Goal: Check status: Check status

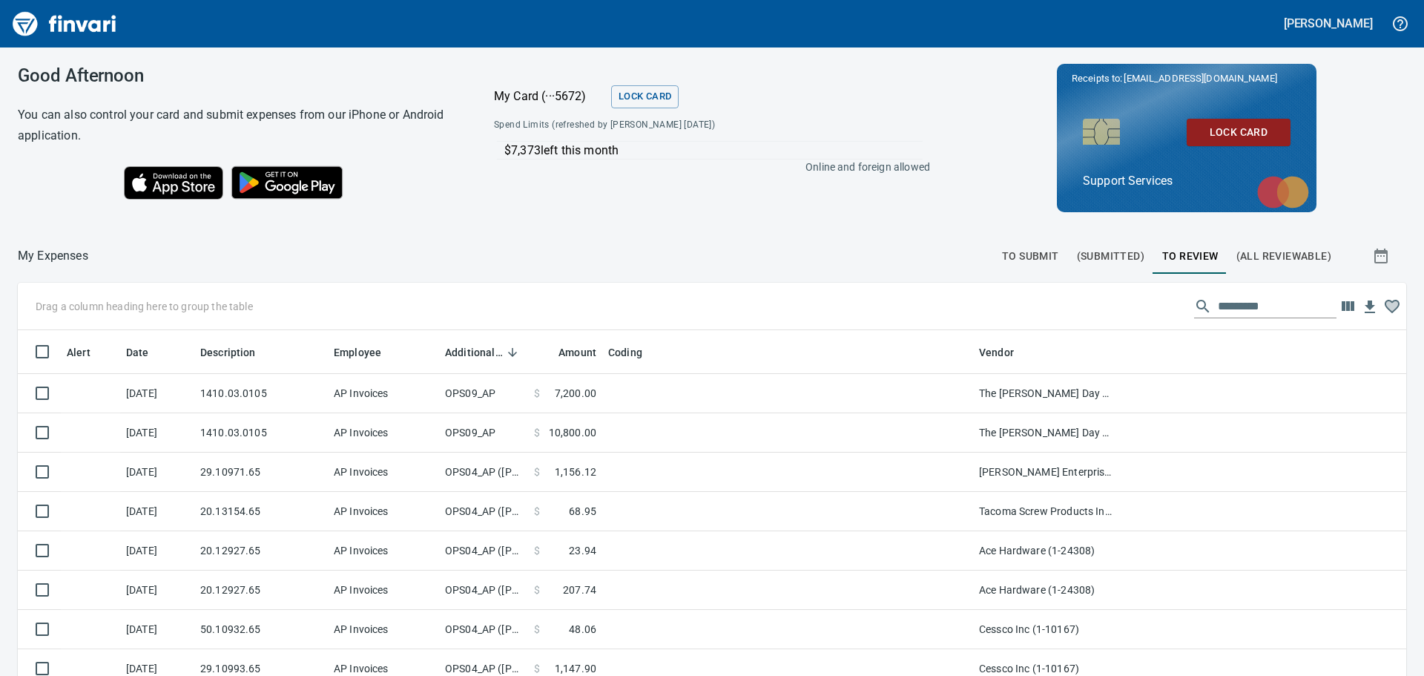
scroll to position [502, 1355]
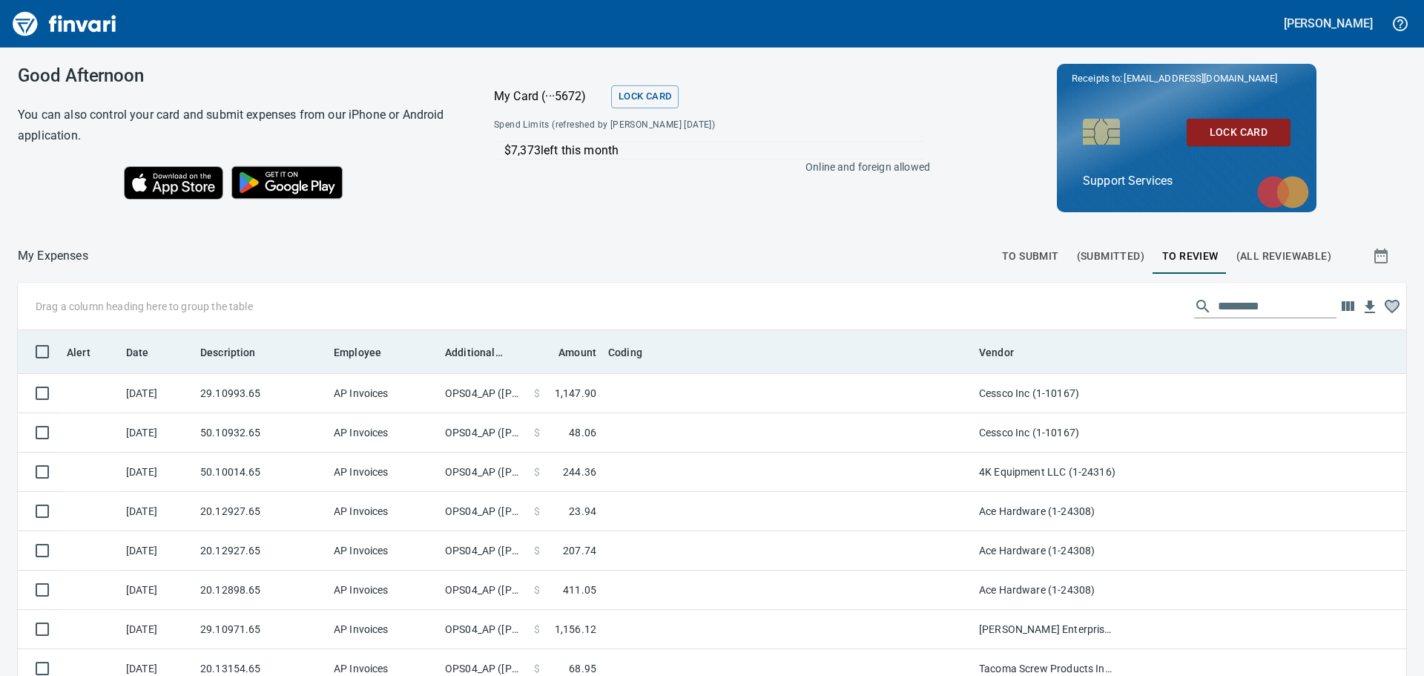
click at [449, 363] on th "Additional Reviewer" at bounding box center [483, 351] width 89 height 43
click at [450, 366] on th "Additional Reviewer" at bounding box center [483, 351] width 89 height 43
click at [465, 361] on th "Additional Reviewer" at bounding box center [483, 351] width 89 height 43
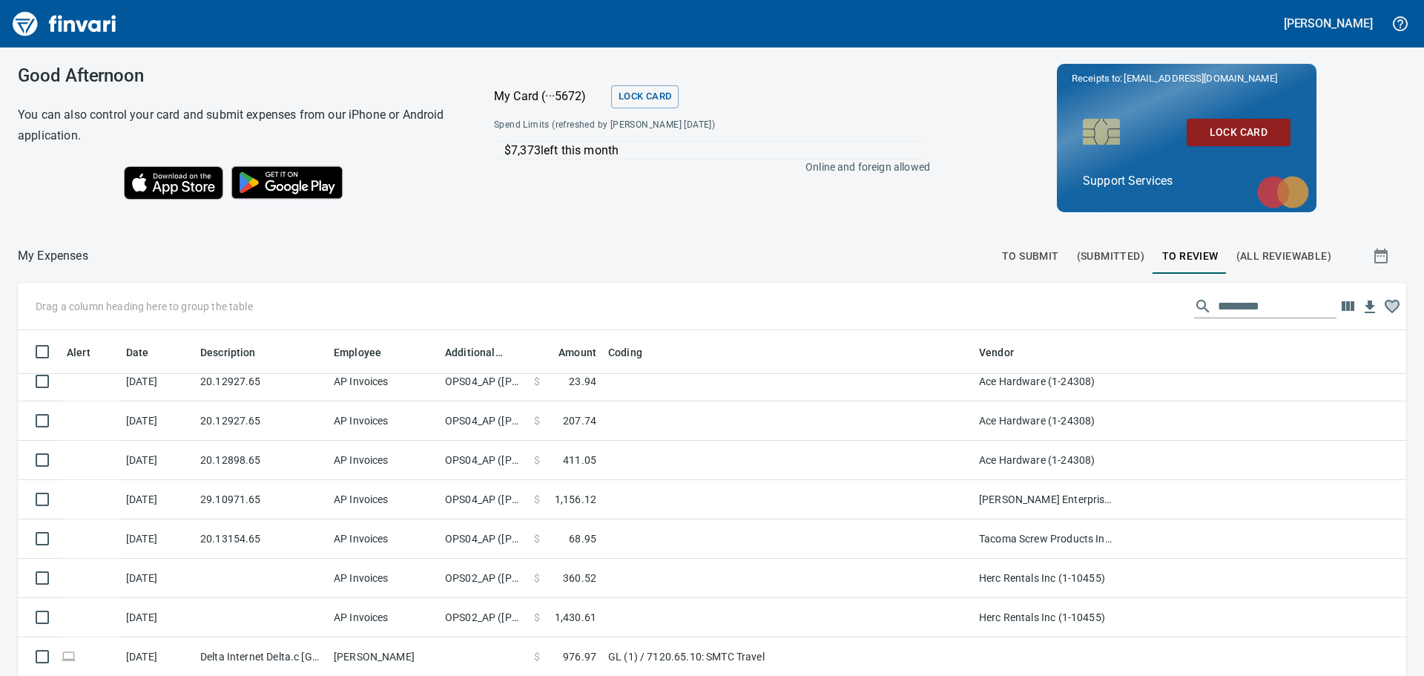
scroll to position [0, 0]
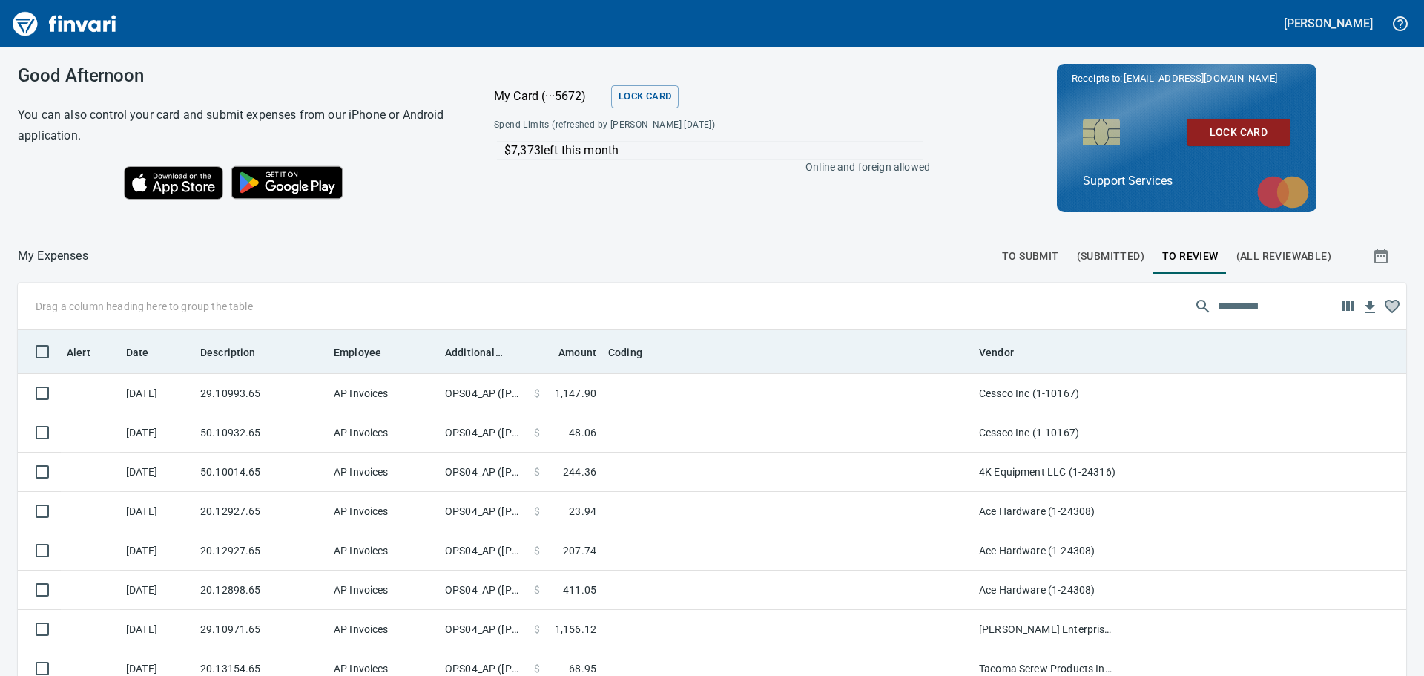
click at [462, 361] on th "Additional Reviewer" at bounding box center [483, 351] width 89 height 43
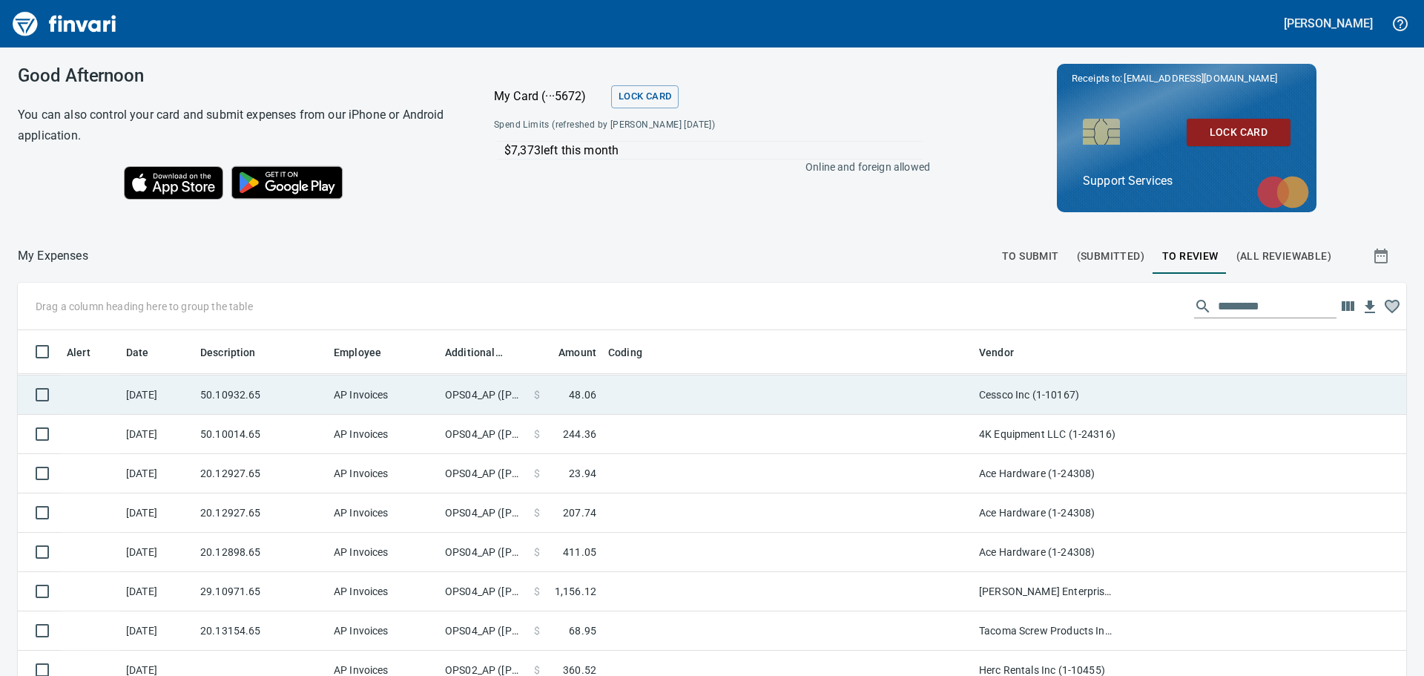
scroll to position [74, 0]
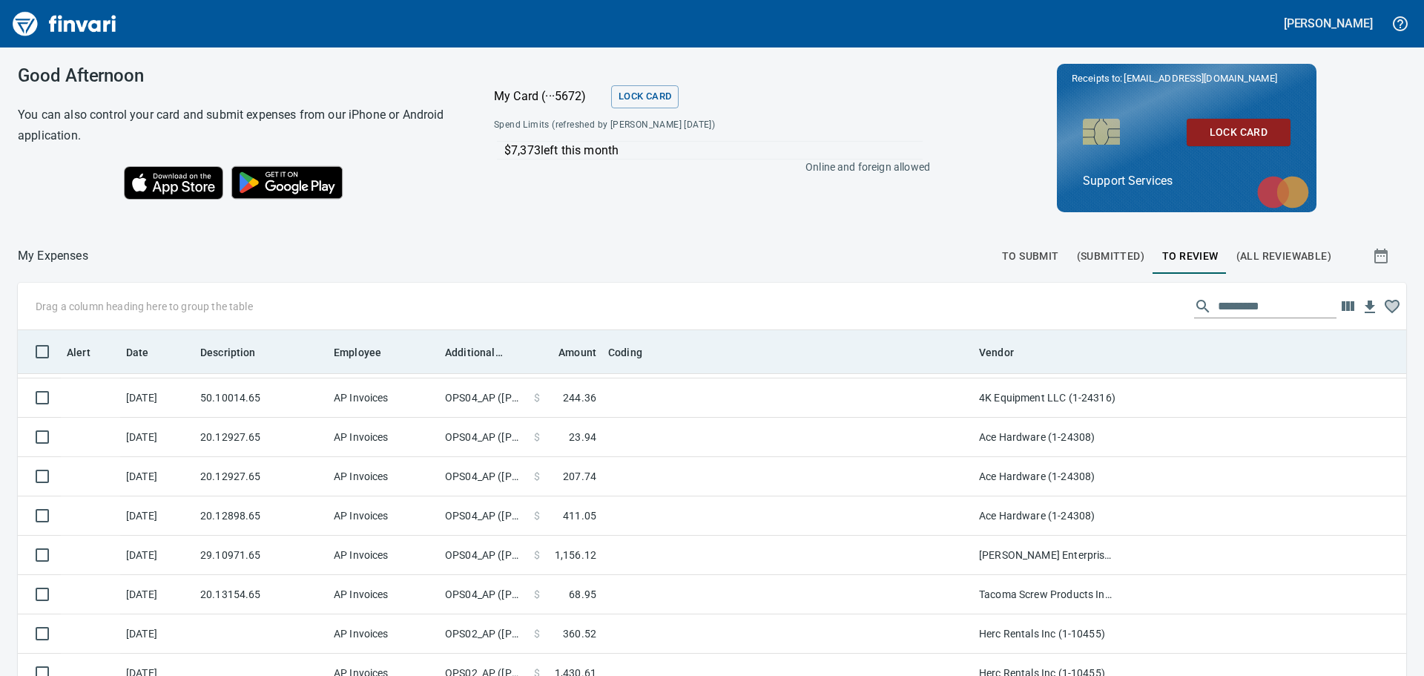
click at [499, 363] on th "Additional Reviewer" at bounding box center [483, 351] width 89 height 43
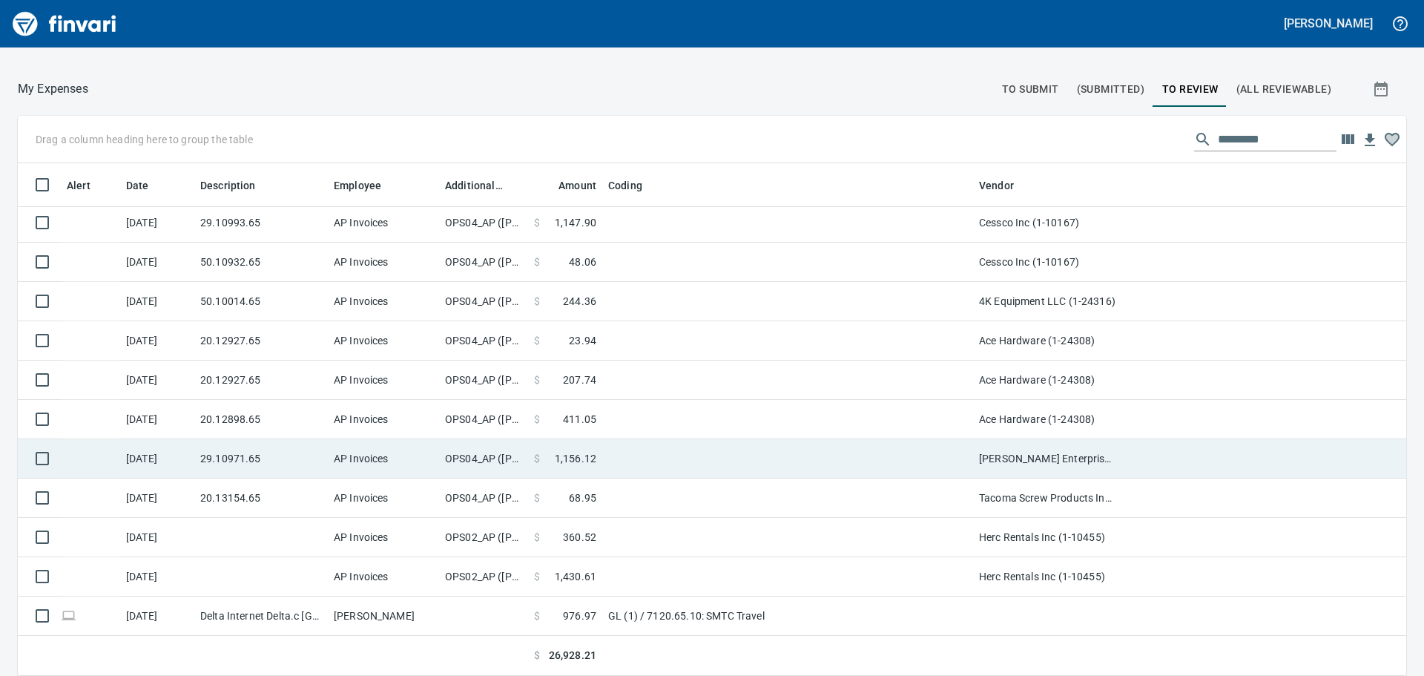
scroll to position [0, 0]
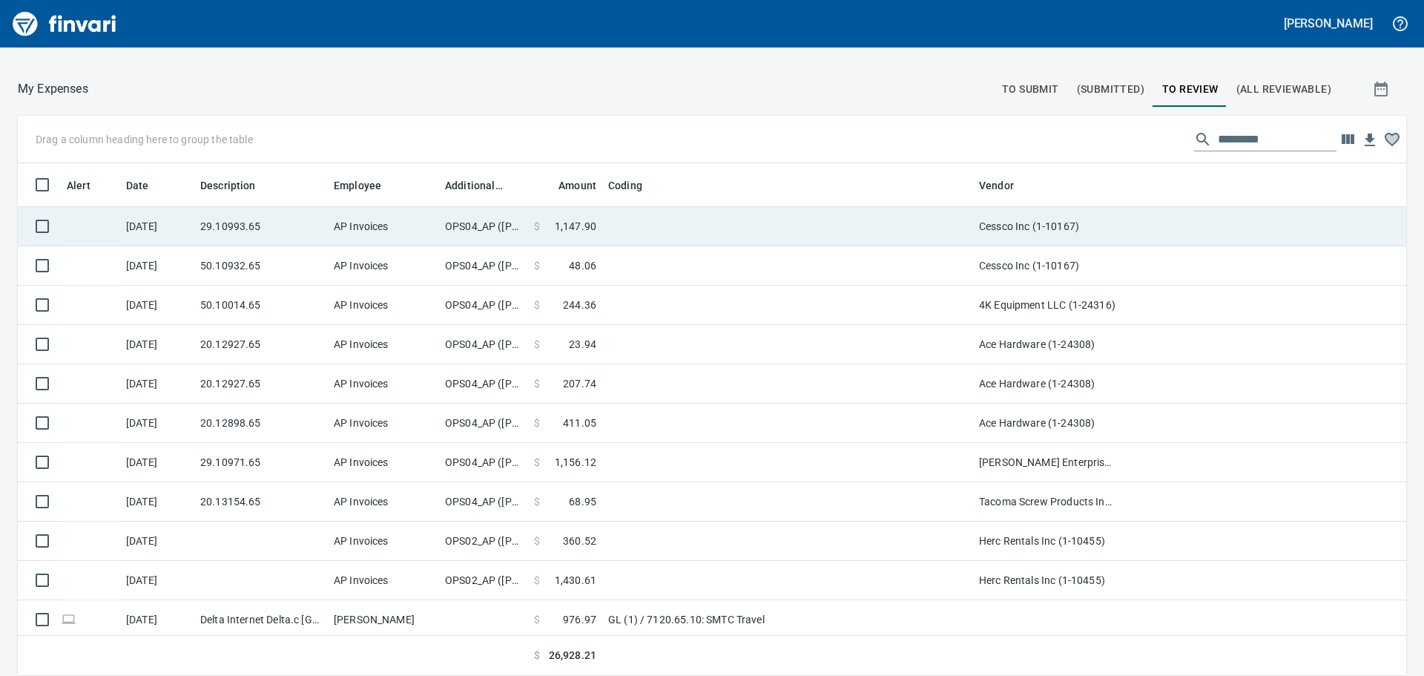
click at [675, 240] on td at bounding box center [787, 226] width 371 height 39
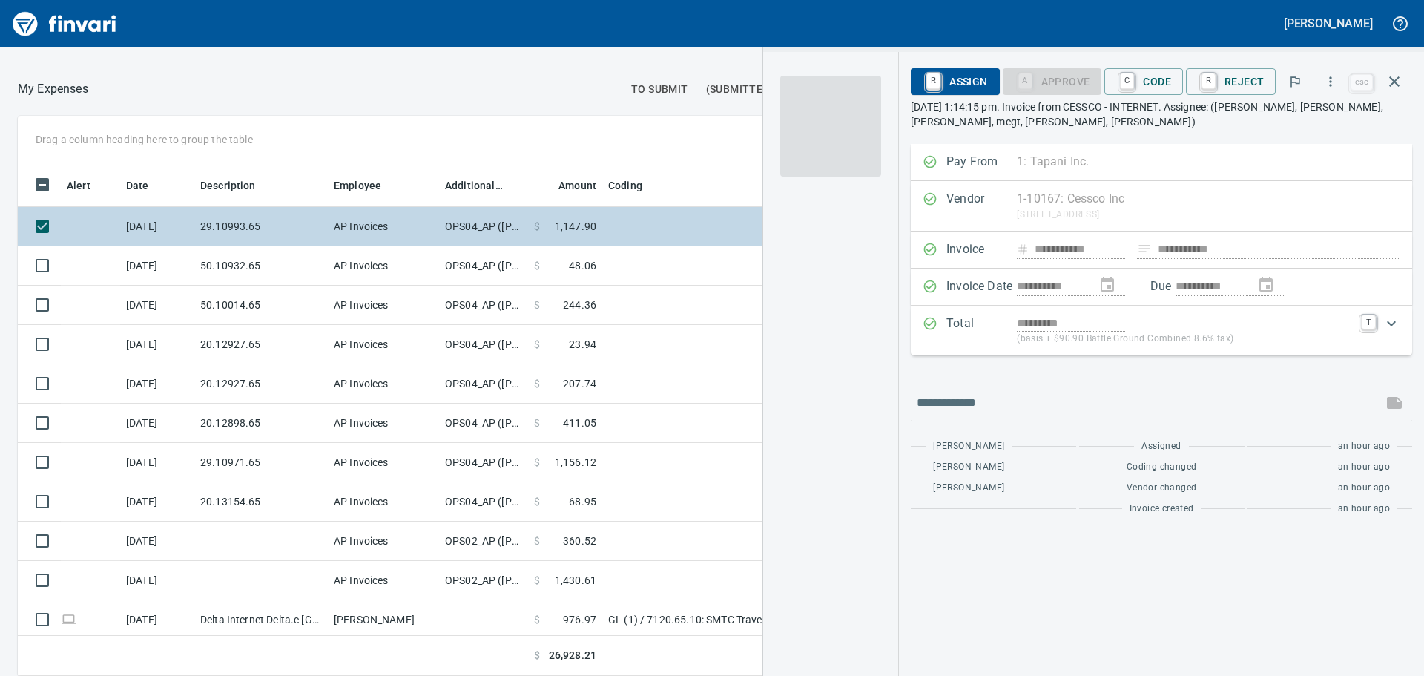
scroll to position [490, 984]
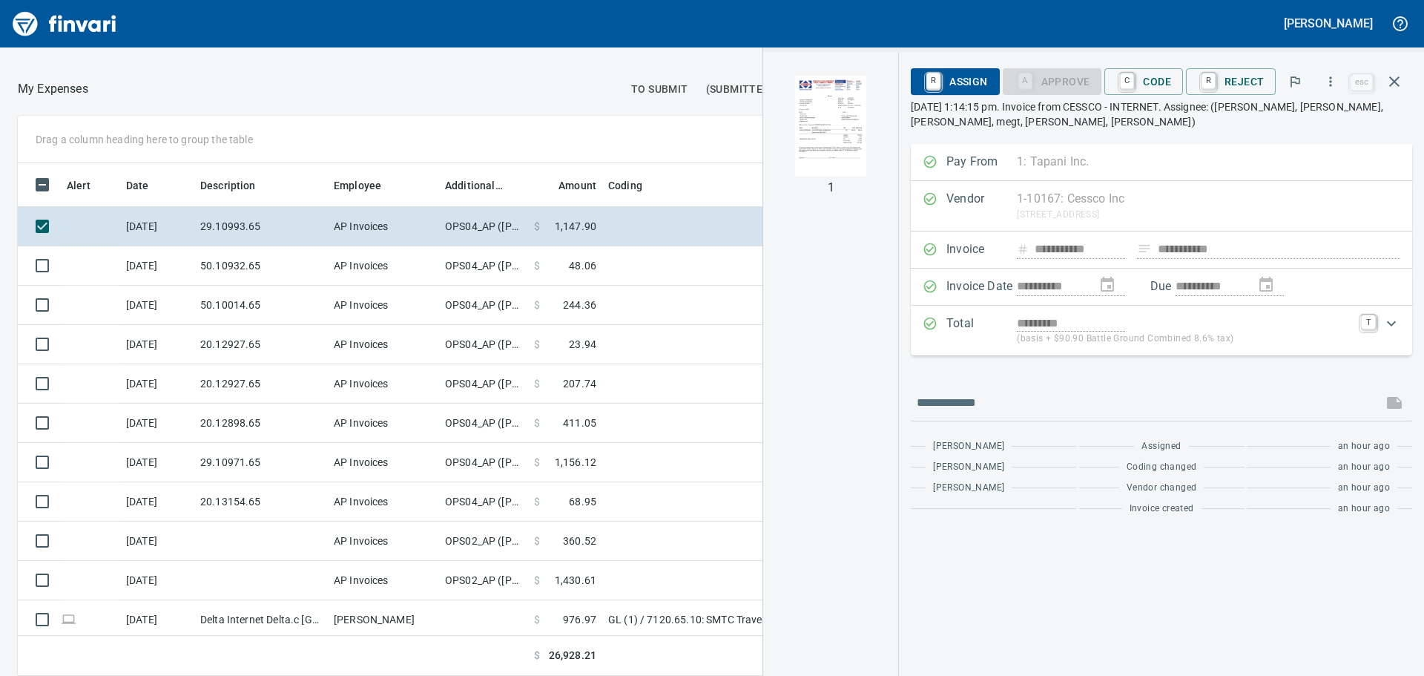
click at [830, 114] on img "button" at bounding box center [830, 126] width 101 height 101
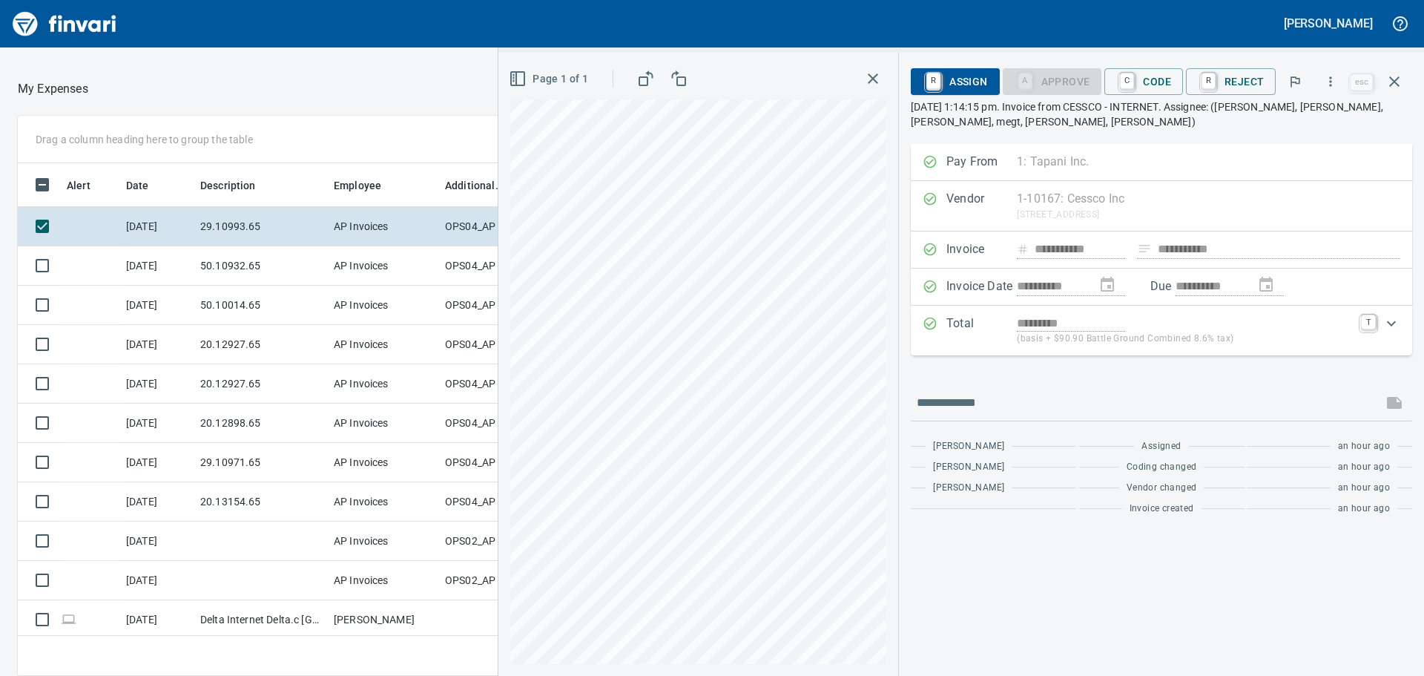
click at [869, 82] on icon "button" at bounding box center [873, 79] width 18 height 18
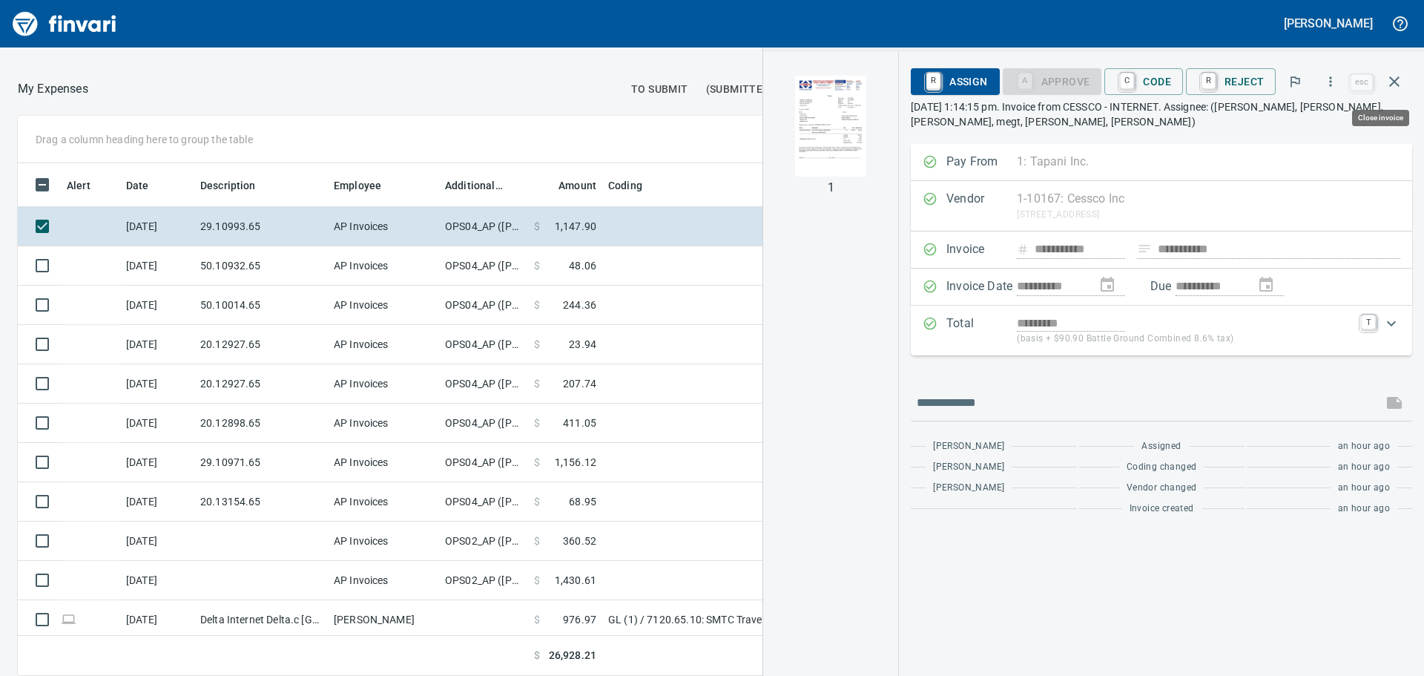
click at [1409, 82] on button "button" at bounding box center [1395, 82] width 36 height 36
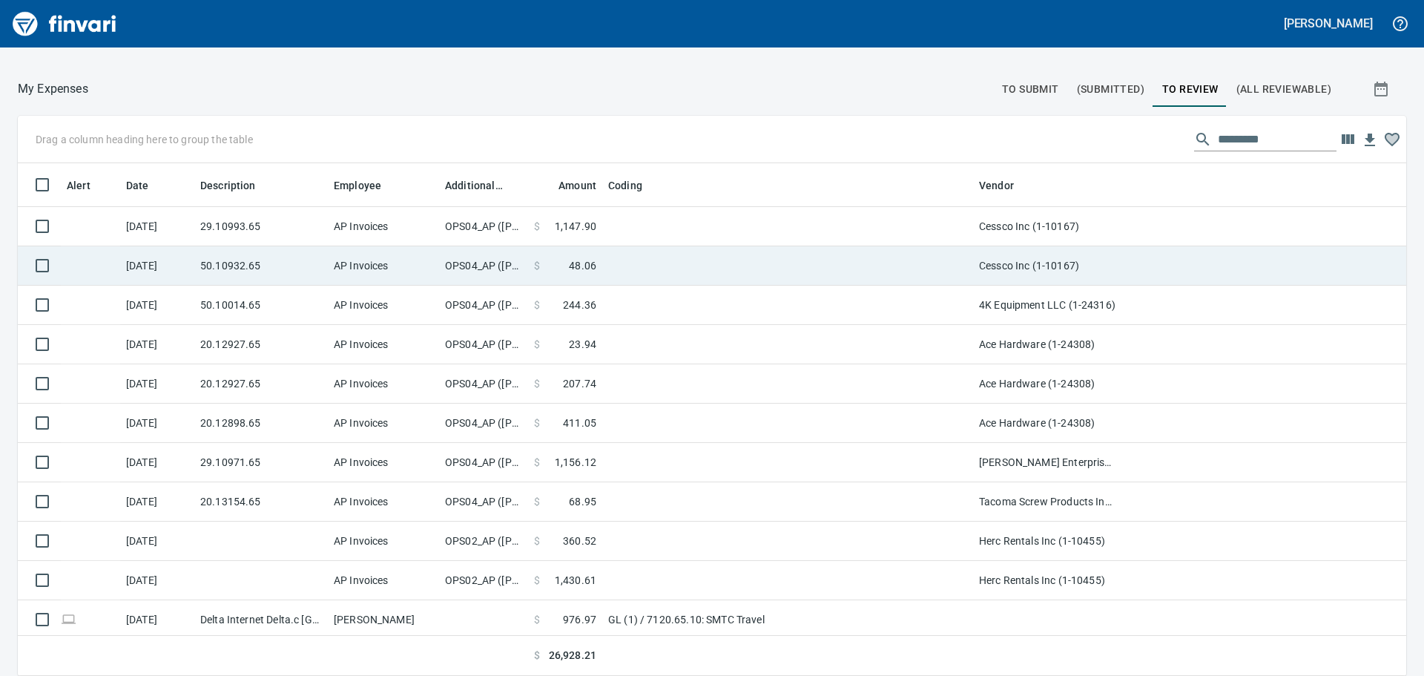
scroll to position [502, 1355]
